Goal: Task Accomplishment & Management: Complete application form

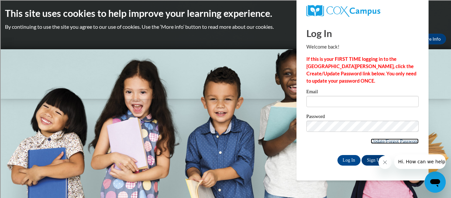
click at [392, 143] on link "Update/Forgot Password" at bounding box center [394, 140] width 48 height 5
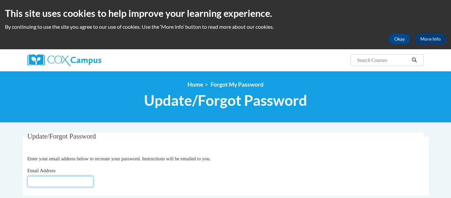
click at [49, 176] on input "Email Address" at bounding box center [60, 181] width 66 height 11
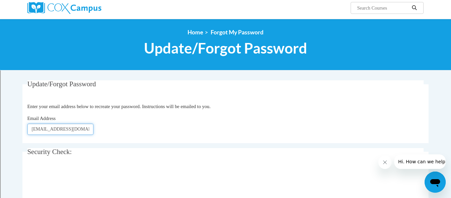
type input "[EMAIL_ADDRESS][DOMAIN_NAME]"
click at [118, 116] on div "Email Address sdelezen@cps.edu" at bounding box center [225, 124] width 396 height 20
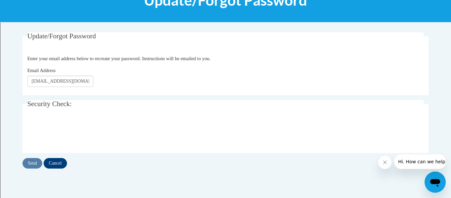
scroll to position [111, 0]
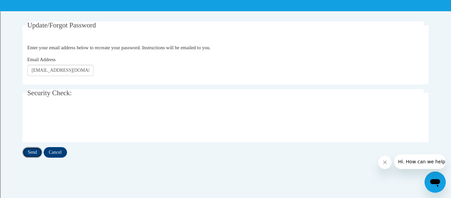
click at [39, 152] on input "Send" at bounding box center [32, 152] width 20 height 11
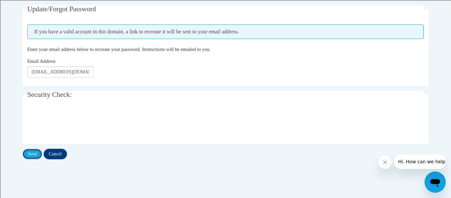
click at [35, 155] on input "Send" at bounding box center [32, 153] width 20 height 11
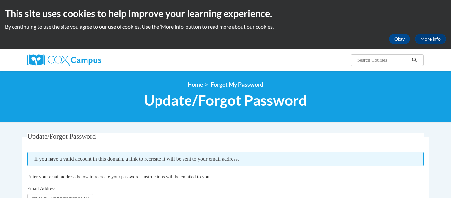
scroll to position [81, 0]
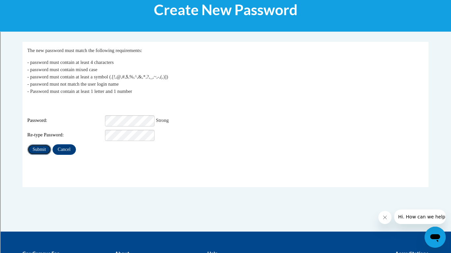
click at [44, 147] on input "Submit" at bounding box center [39, 150] width 24 height 11
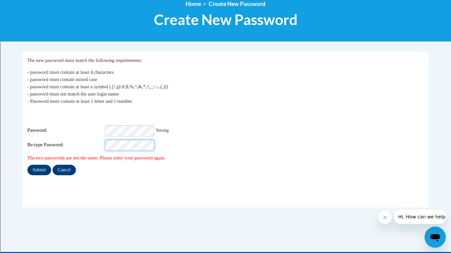
scroll to position [108, 0]
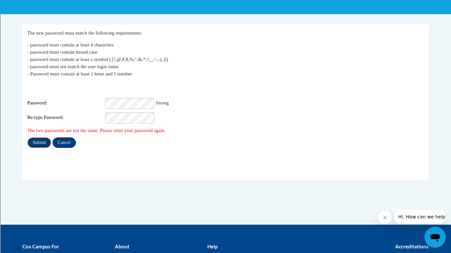
click at [41, 140] on input "Submit" at bounding box center [39, 143] width 24 height 11
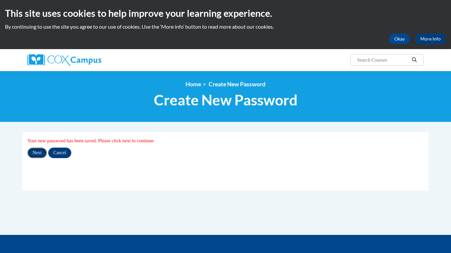
click at [37, 154] on input "Next" at bounding box center [36, 153] width 19 height 11
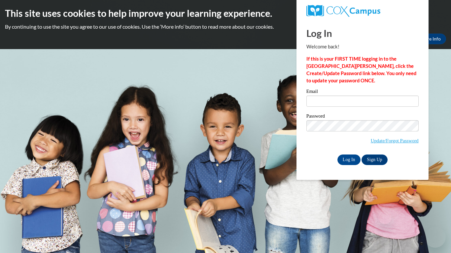
type input "sdelezen@cps.edu"
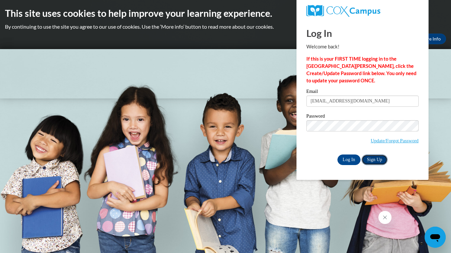
click at [378, 161] on link "Sign Up" at bounding box center [374, 160] width 26 height 11
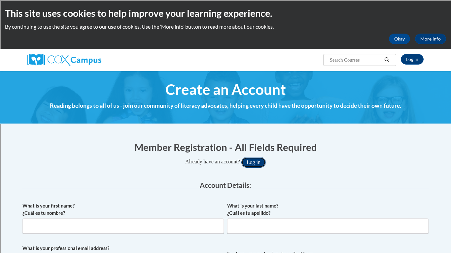
click at [256, 158] on button "Log in" at bounding box center [253, 162] width 24 height 11
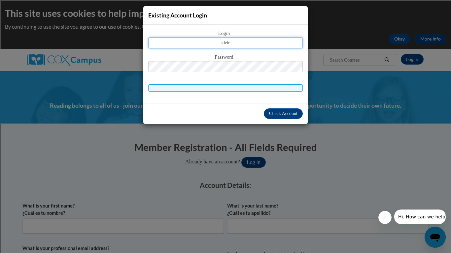
type input "sdelezen@cps.edu"
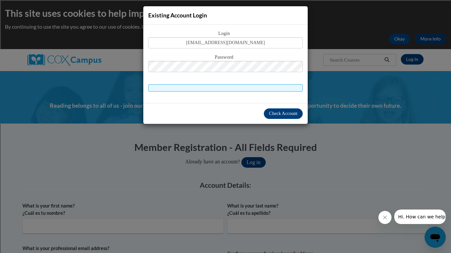
click at [260, 89] on span at bounding box center [225, 87] width 154 height 7
click at [292, 113] on span "Check Account" at bounding box center [283, 113] width 28 height 5
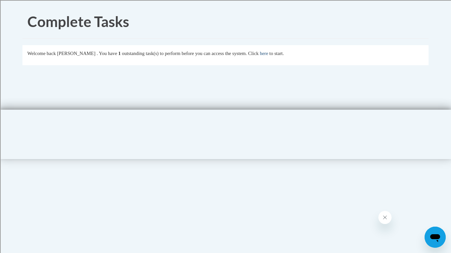
click at [268, 53] on link "here" at bounding box center [264, 53] width 8 height 5
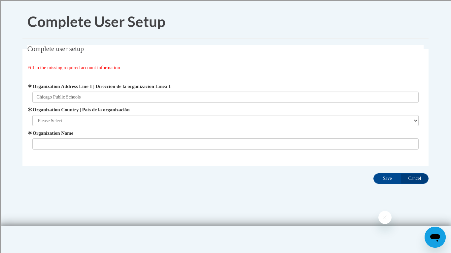
type input "Chicago Public Schools"
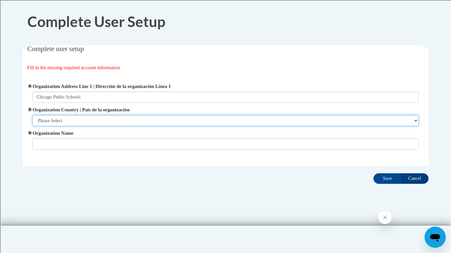
click at [55, 121] on select "Please Select [GEOGRAPHIC_DATA] | [GEOGRAPHIC_DATA] Outside of [GEOGRAPHIC_DATA…" at bounding box center [225, 120] width 386 height 11
select select "ad49bcad-a171-4b2e-b99c-48b446064914"
click at [32, 115] on select "Please Select [GEOGRAPHIC_DATA] | [GEOGRAPHIC_DATA] Outside of [GEOGRAPHIC_DATA…" at bounding box center [225, 120] width 386 height 11
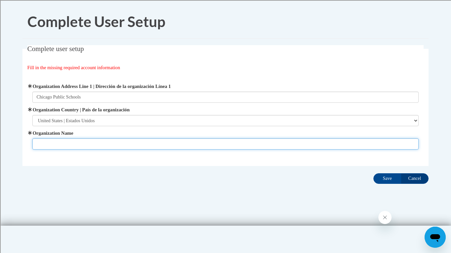
click at [57, 141] on input "Organization Name" at bounding box center [225, 144] width 386 height 11
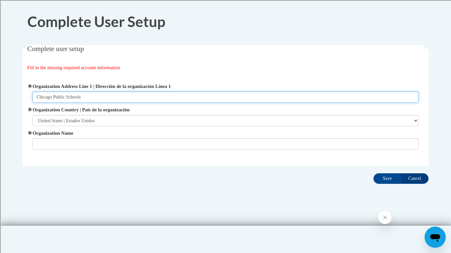
drag, startPoint x: 101, startPoint y: 95, endPoint x: 11, endPoint y: 94, distance: 90.1
click at [11, 94] on body "Complete User Setup Complete user setup Fill in the missing required account in…" at bounding box center [225, 141] width 451 height 282
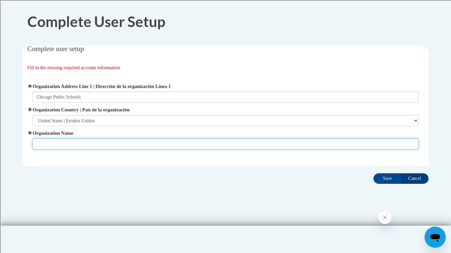
click at [43, 144] on input "Organization Name" at bounding box center [225, 144] width 386 height 11
type input "Chicago Public Schools"
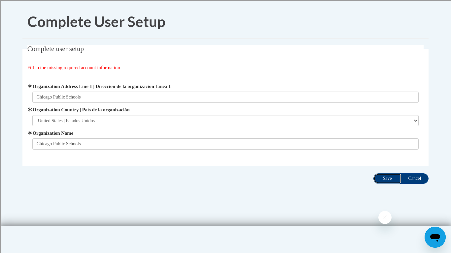
click at [386, 180] on input "Save" at bounding box center [387, 179] width 28 height 11
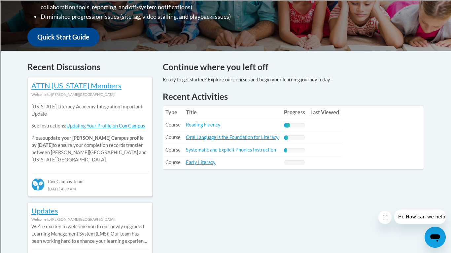
scroll to position [231, 0]
